Goal: Information Seeking & Learning: Learn about a topic

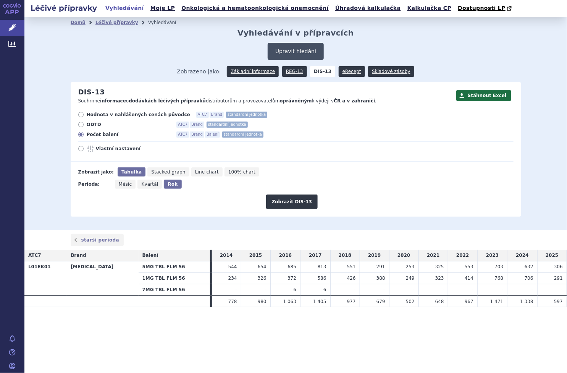
click at [286, 50] on button "Upravit hledání" at bounding box center [296, 51] width 56 height 17
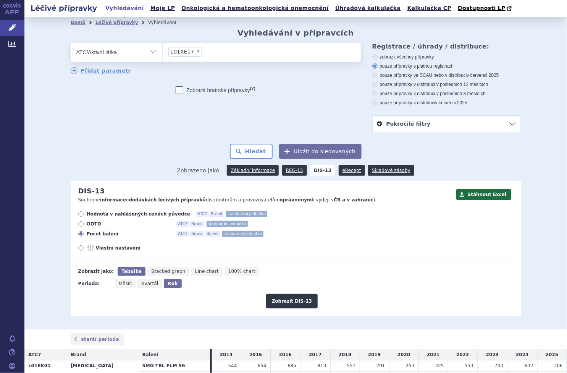
click at [196, 50] on span "×" at bounding box center [198, 51] width 5 height 5
click at [163, 50] on select "L01XE17" at bounding box center [162, 51] width 0 height 19
select select
click at [194, 51] on ul at bounding box center [262, 51] width 198 height 16
click at [163, 51] on select at bounding box center [162, 51] width 0 height 19
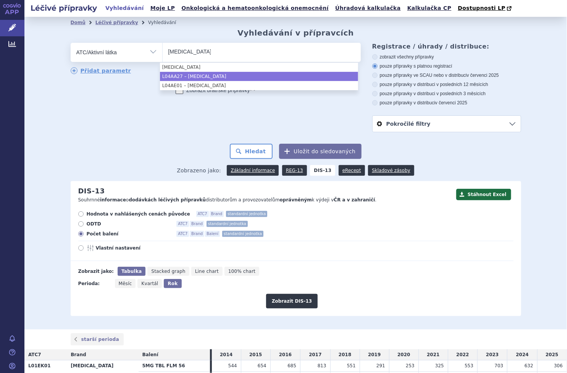
type input "FINGOLIMOD"
drag, startPoint x: 189, startPoint y: 74, endPoint x: 198, endPoint y: 76, distance: 8.6
select select "L04AA27"
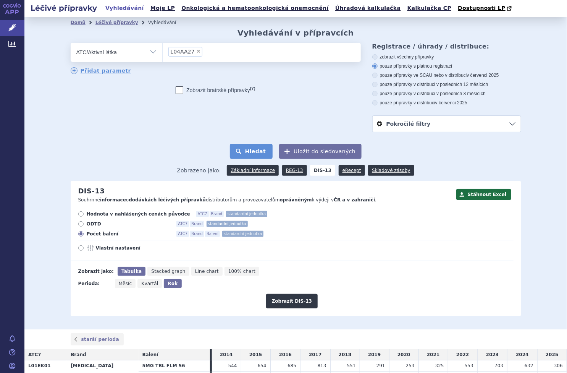
click at [265, 153] on button "Hledat" at bounding box center [251, 151] width 43 height 15
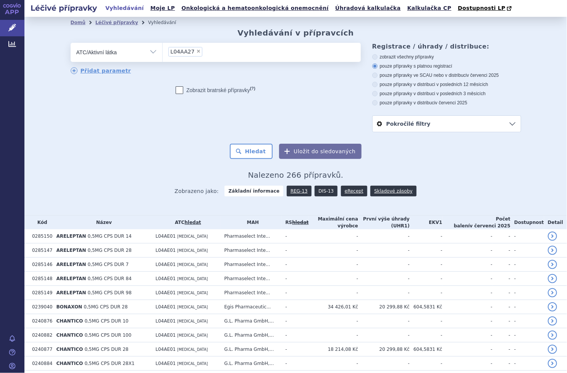
click at [319, 191] on link "DIS-13" at bounding box center [326, 191] width 23 height 11
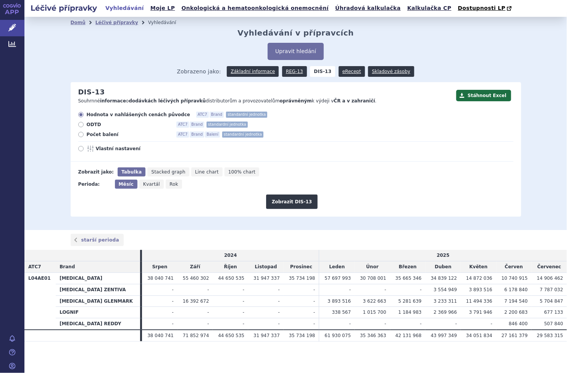
click at [96, 137] on span "Počet balení" at bounding box center [129, 134] width 84 height 6
click at [84, 137] on input "Počet balení ATC7 Brand Balení standardní jednotka" at bounding box center [81, 135] width 5 height 5
radio input "true"
drag, startPoint x: 170, startPoint y: 186, endPoint x: 174, endPoint y: 184, distance: 5.0
click at [171, 186] on span "Rok" at bounding box center [174, 183] width 9 height 5
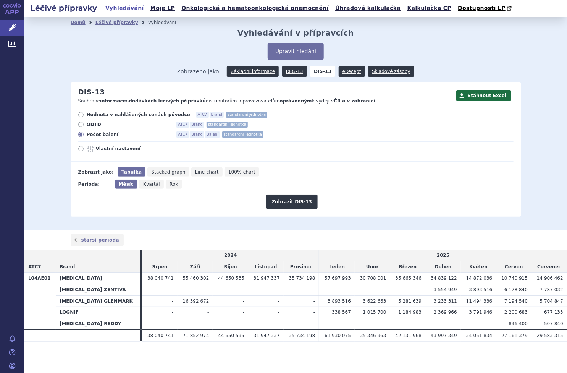
click at [171, 184] on input "Rok" at bounding box center [168, 181] width 5 height 5
radio input "true"
click at [299, 199] on button "Zobrazit DIS-13" at bounding box center [292, 201] width 52 height 15
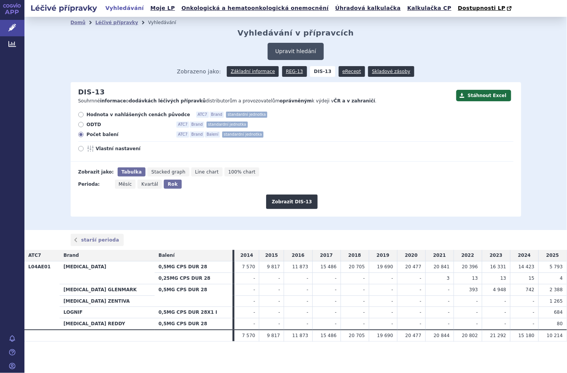
click at [297, 48] on button "Upravit hledání" at bounding box center [296, 51] width 56 height 17
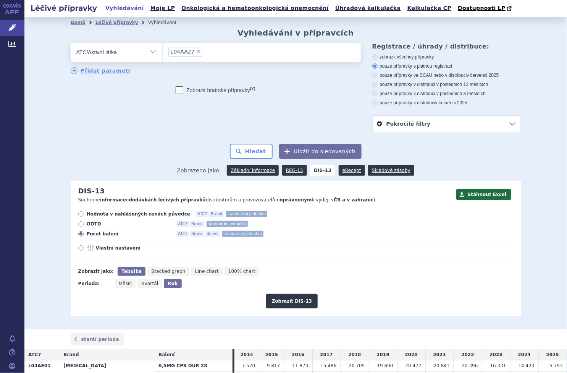
click at [196, 53] on span "×" at bounding box center [198, 51] width 5 height 5
click at [163, 53] on select "L04AA27" at bounding box center [162, 51] width 0 height 19
select select
drag, startPoint x: 192, startPoint y: 53, endPoint x: 185, endPoint y: 45, distance: 11.4
click at [184, 45] on ul at bounding box center [262, 51] width 198 height 16
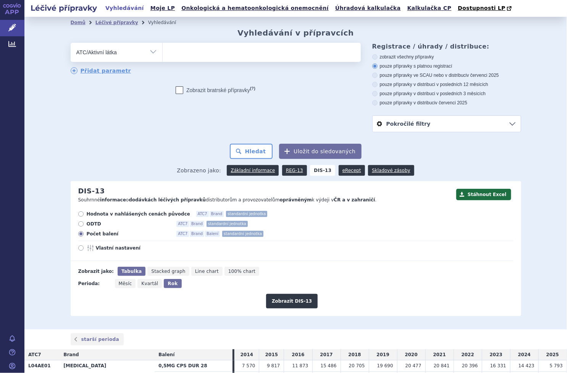
click at [163, 45] on select at bounding box center [162, 51] width 0 height 19
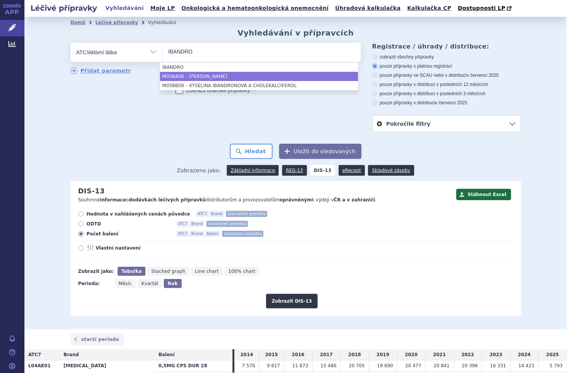
type input "IBANDRO"
select select "M05BA06"
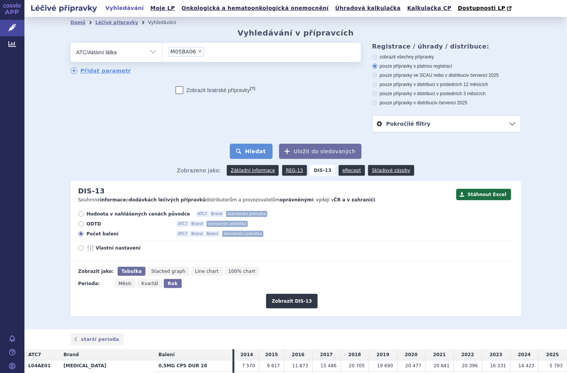
click at [256, 151] on button "Hledat" at bounding box center [251, 151] width 43 height 15
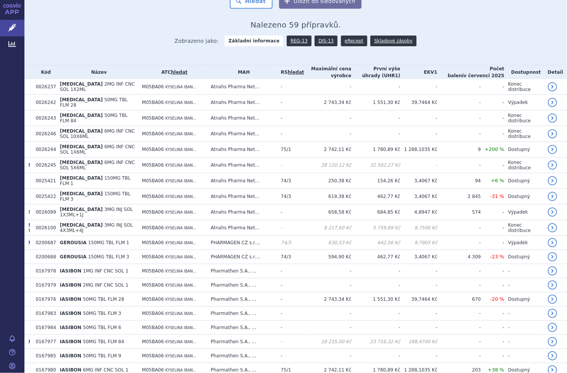
scroll to position [69, 0]
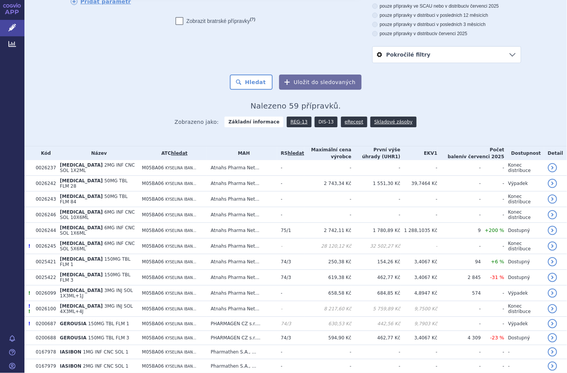
click at [320, 122] on link "DIS-13" at bounding box center [326, 121] width 23 height 11
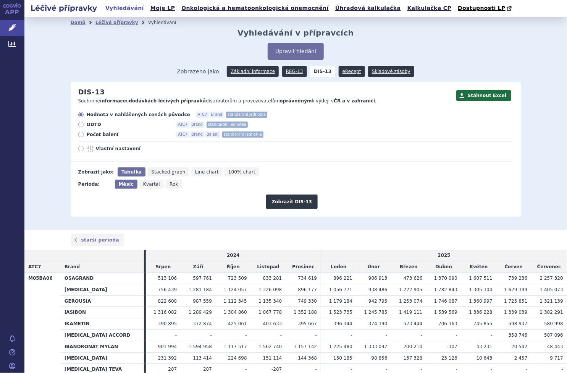
scroll to position [45, 0]
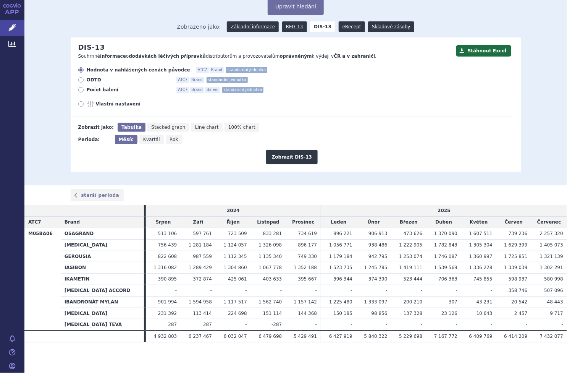
click at [102, 91] on span "Počet balení" at bounding box center [129, 90] width 84 height 6
click at [84, 91] on input "Počet balení ATC7 Brand Balení standardní jednotka" at bounding box center [81, 90] width 5 height 5
radio input "true"
click at [305, 162] on button "Zobrazit DIS-13" at bounding box center [292, 157] width 52 height 15
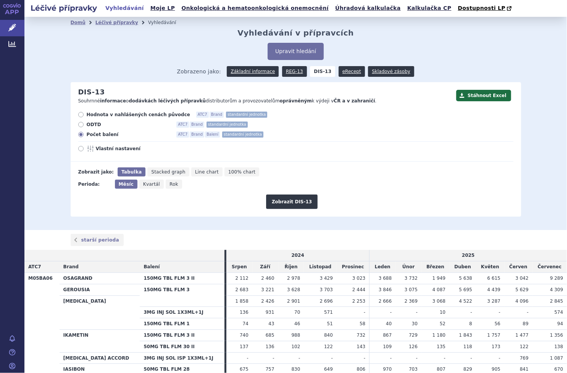
scroll to position [101, 0]
